Goal: Task Accomplishment & Management: Use online tool/utility

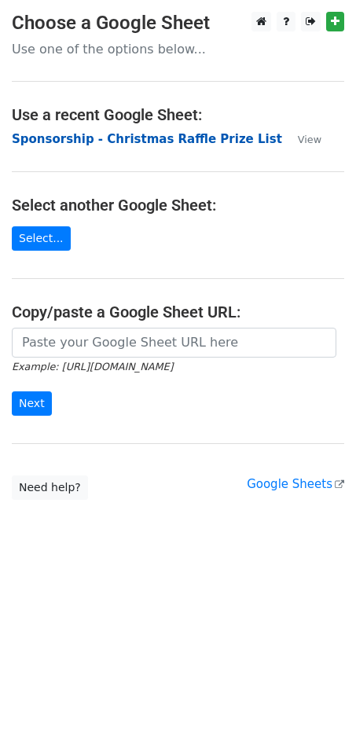
click at [96, 137] on strong "Sponsorship - Christmas Raffle Prize List" at bounding box center [147, 139] width 270 height 14
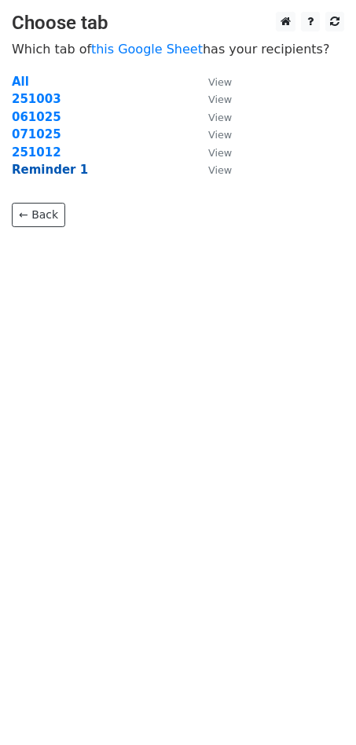
click at [50, 173] on strong "Reminder 1" at bounding box center [50, 170] width 76 height 14
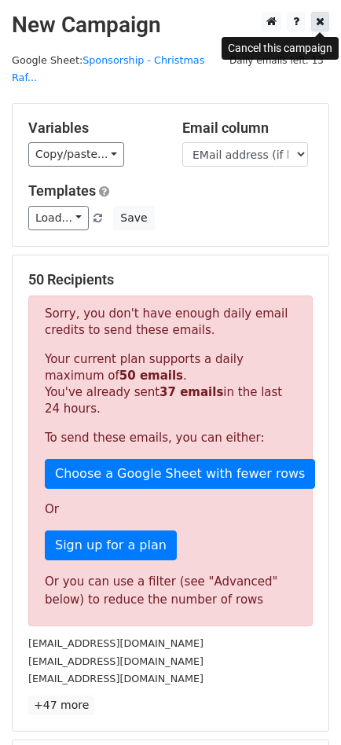
click at [321, 24] on icon at bounding box center [320, 21] width 9 height 11
